Goal: Information Seeking & Learning: Find specific fact

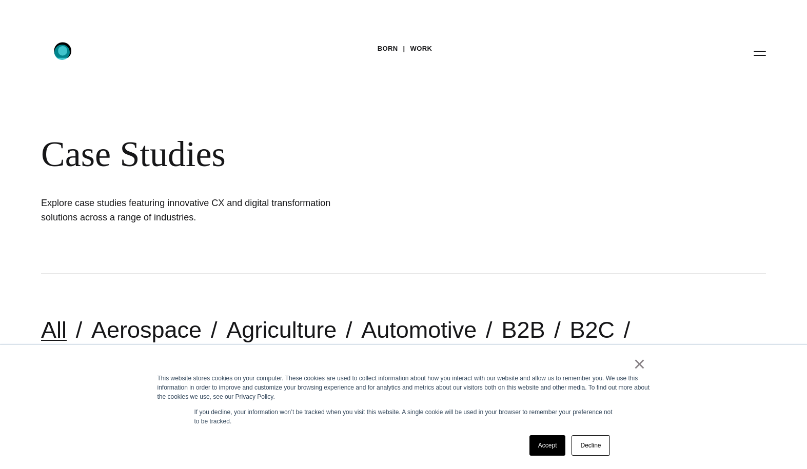
click at [63, 53] on icon ".st0{display:none;} .st1{display:inline;} .st2{font-family:'HelveticaNeue-Mediu…" at bounding box center [70, 52] width 66 height 27
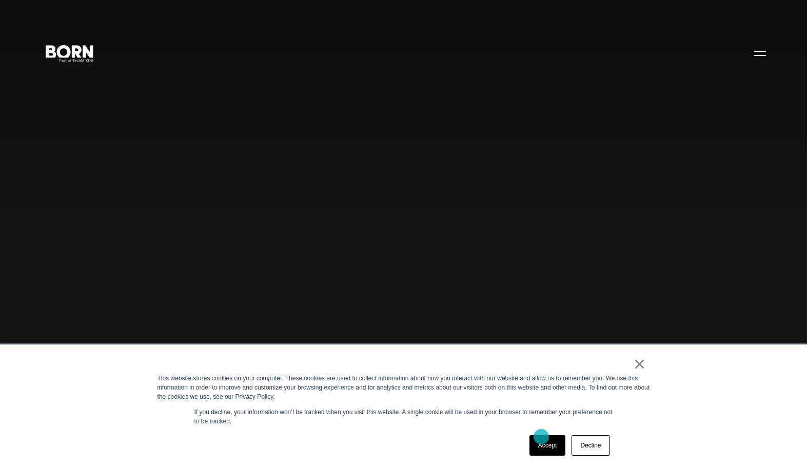
click at [541, 439] on link "Accept" at bounding box center [547, 445] width 36 height 21
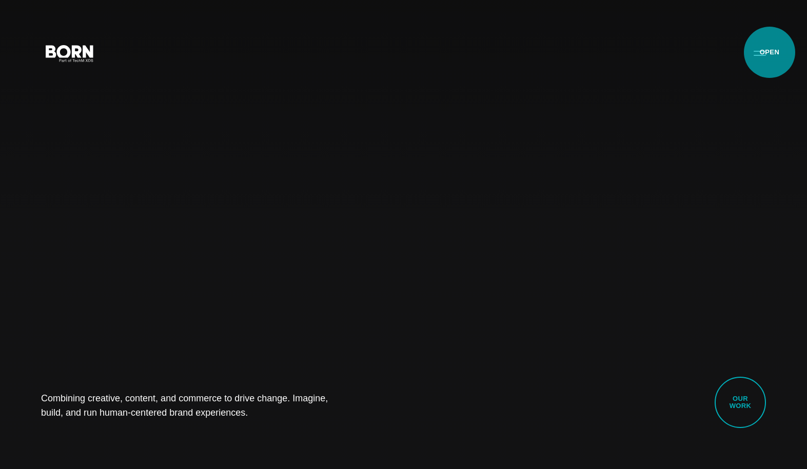
click at [768, 52] on button "Primary Menu" at bounding box center [759, 53] width 25 height 22
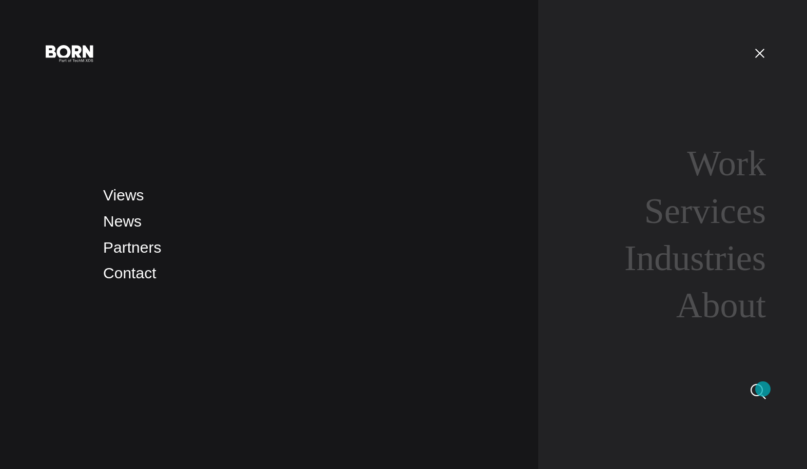
click at [762, 389] on img at bounding box center [757, 391] width 15 height 15
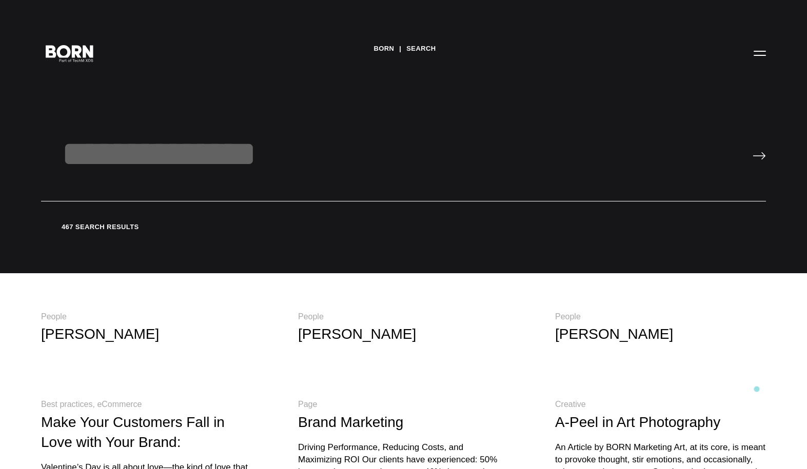
click at [183, 157] on input "text" at bounding box center [403, 167] width 725 height 68
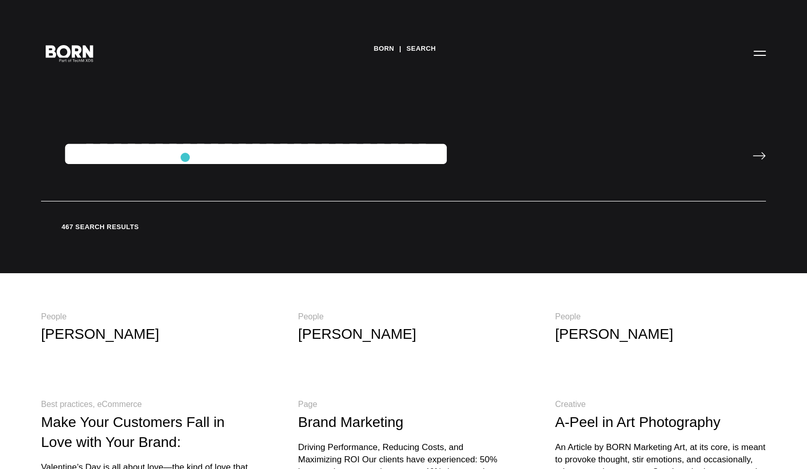
type input "**********"
click at [752, 152] on input "image" at bounding box center [758, 156] width 13 height 8
